Goal: Transaction & Acquisition: Purchase product/service

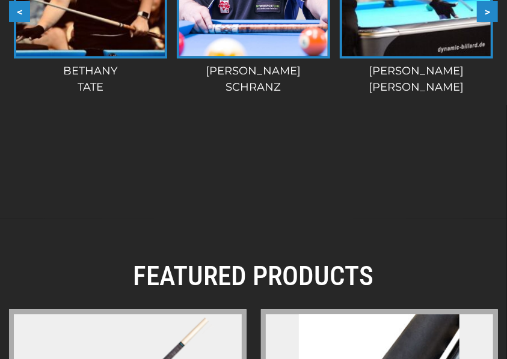
scroll to position [2363, 0]
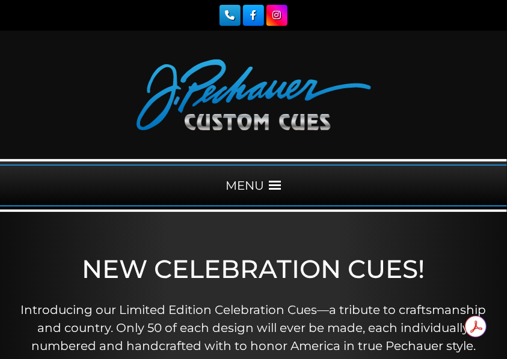
click at [246, 181] on div "MENU" at bounding box center [253, 186] width 507 height 42
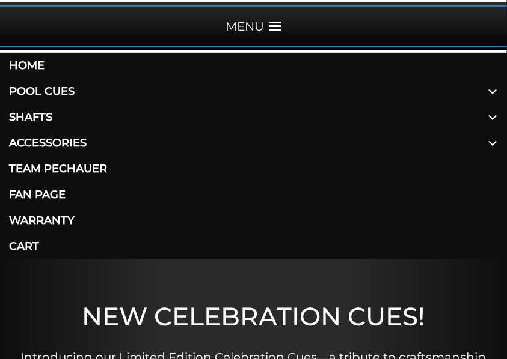
scroll to position [160, 0]
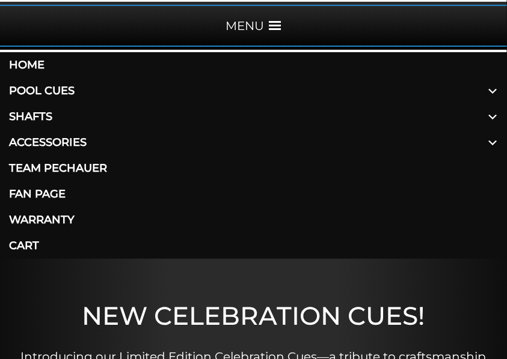
click at [55, 89] on link "Pool Cues" at bounding box center [253, 91] width 507 height 26
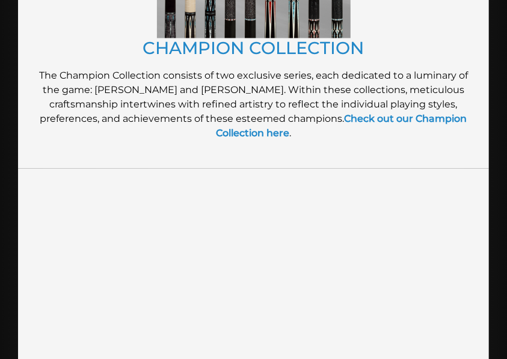
scroll to position [961, 0]
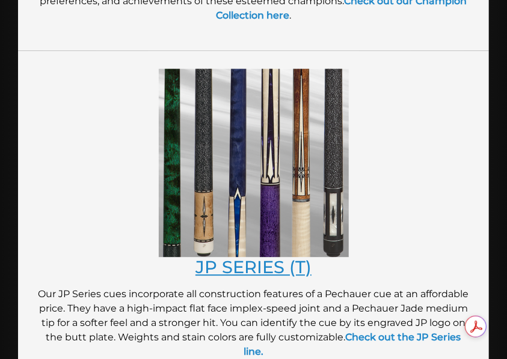
click at [266, 271] on link "JP SERIES (T)" at bounding box center [253, 267] width 116 height 21
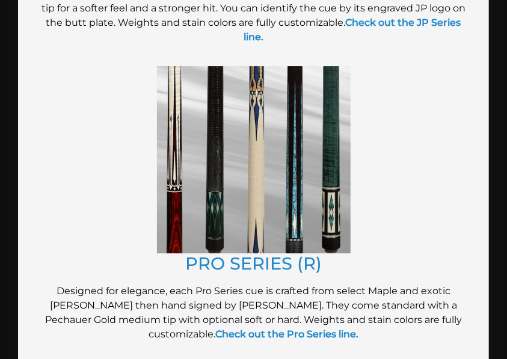
scroll to position [1322, 0]
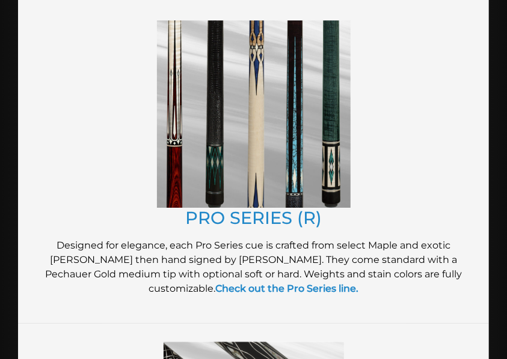
click at [252, 153] on img at bounding box center [253, 113] width 193 height 187
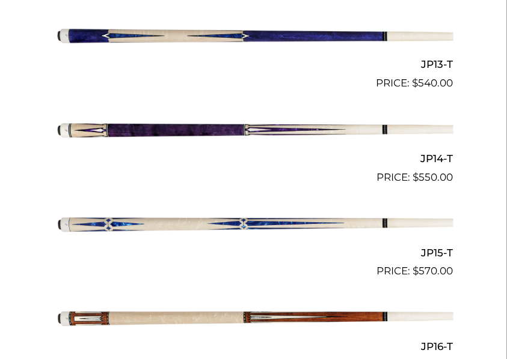
scroll to position [1722, 0]
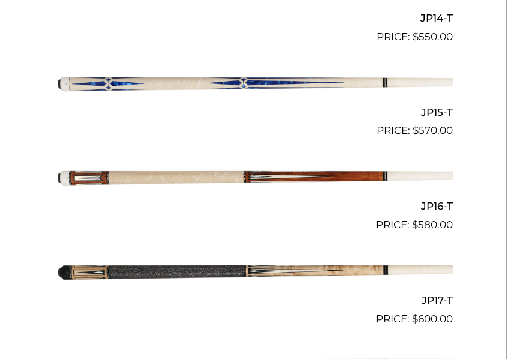
click at [250, 84] on img at bounding box center [253, 83] width 399 height 66
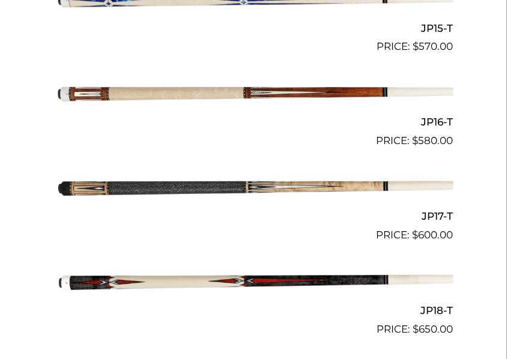
scroll to position [1883, 0]
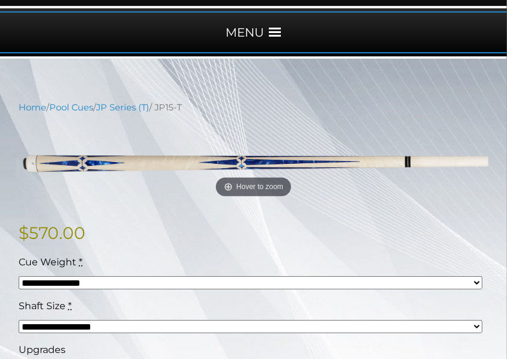
scroll to position [160, 0]
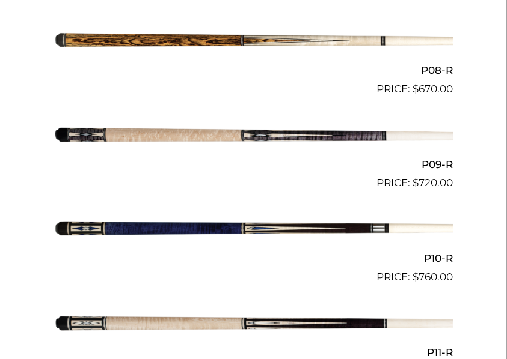
scroll to position [1121, 0]
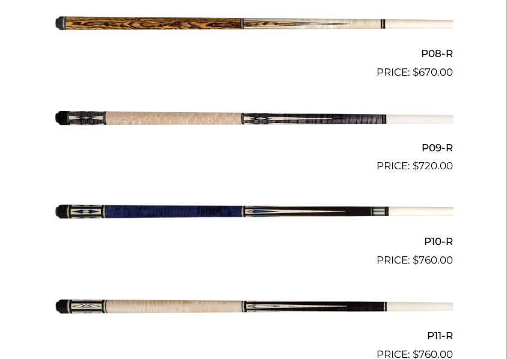
click at [215, 115] on img at bounding box center [253, 118] width 399 height 66
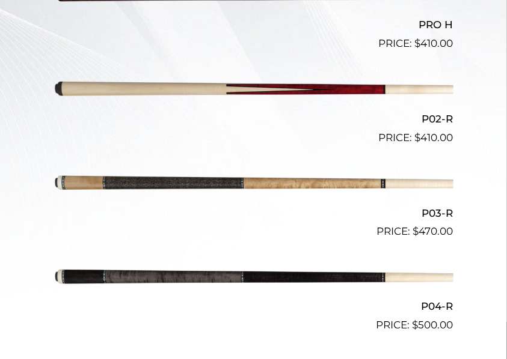
scroll to position [400, 0]
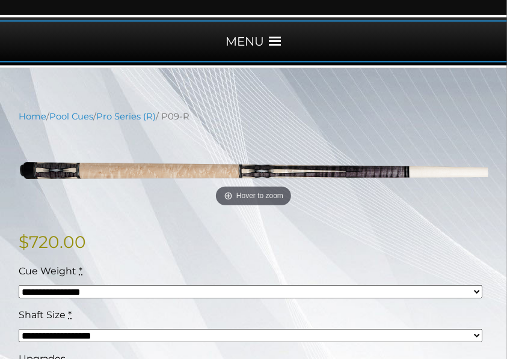
scroll to position [200, 0]
